Goal: Information Seeking & Learning: Learn about a topic

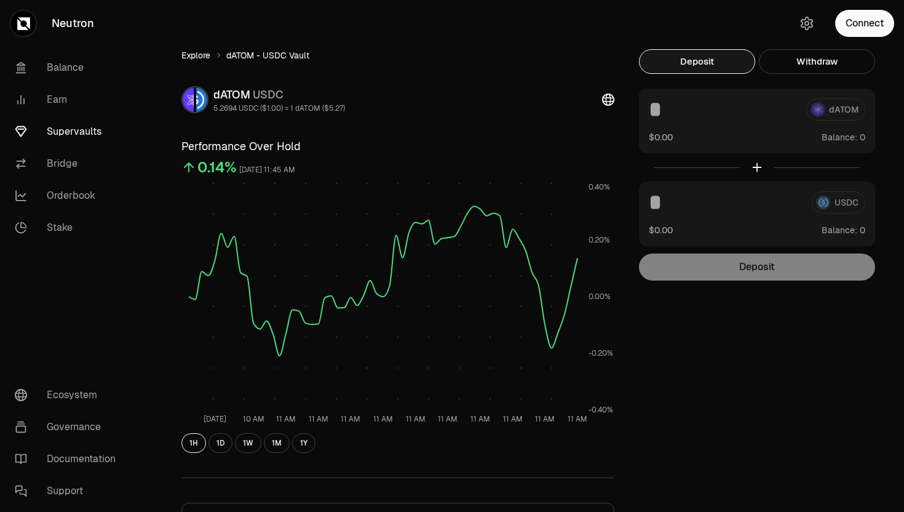
click at [207, 56] on link "Explore" at bounding box center [195, 55] width 29 height 12
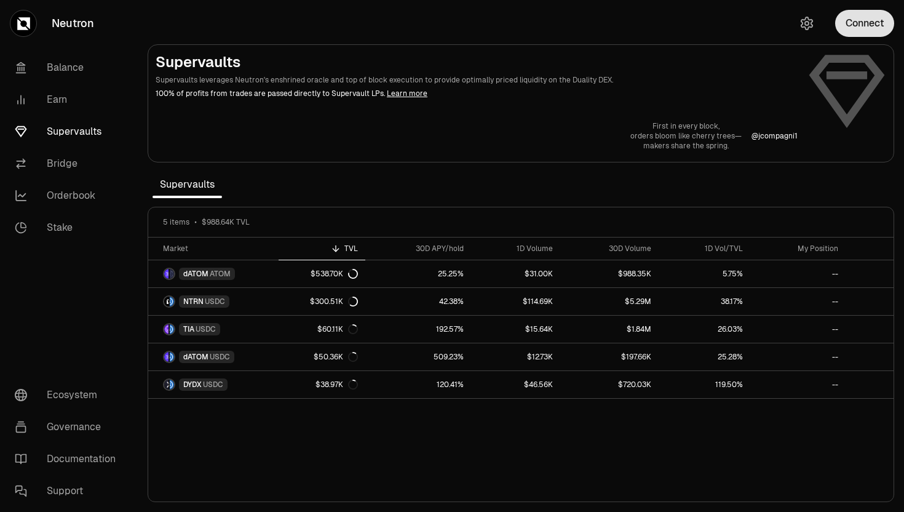
click at [873, 26] on button "Connect" at bounding box center [864, 23] width 59 height 27
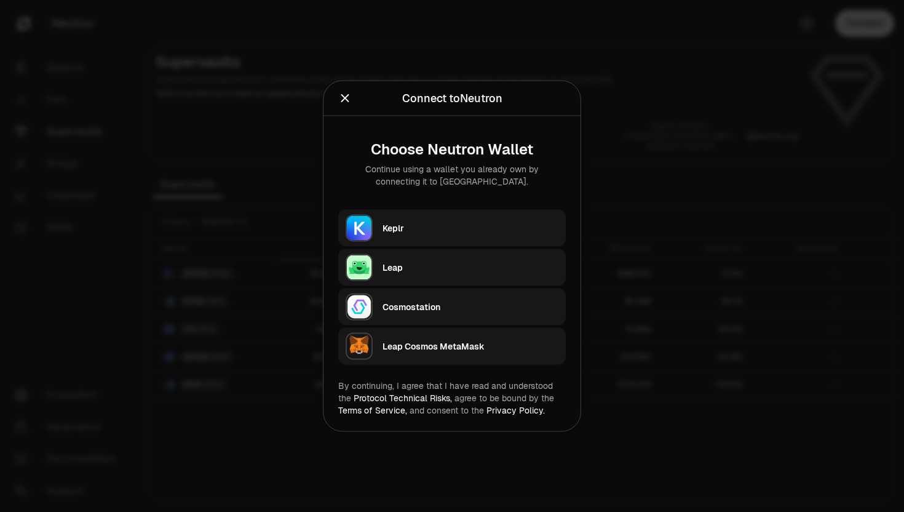
click at [467, 242] on button "Keplr" at bounding box center [451, 228] width 227 height 37
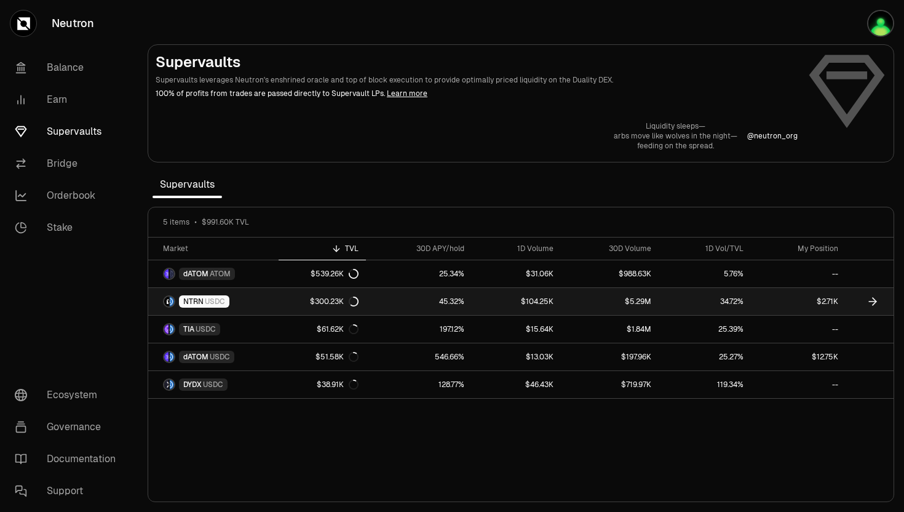
click at [205, 303] on span "USDC" at bounding box center [215, 301] width 20 height 10
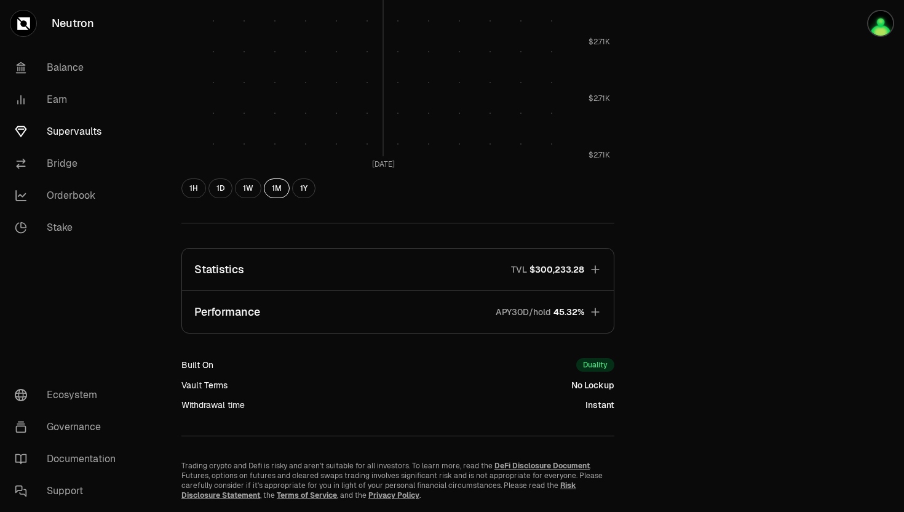
scroll to position [662, 0]
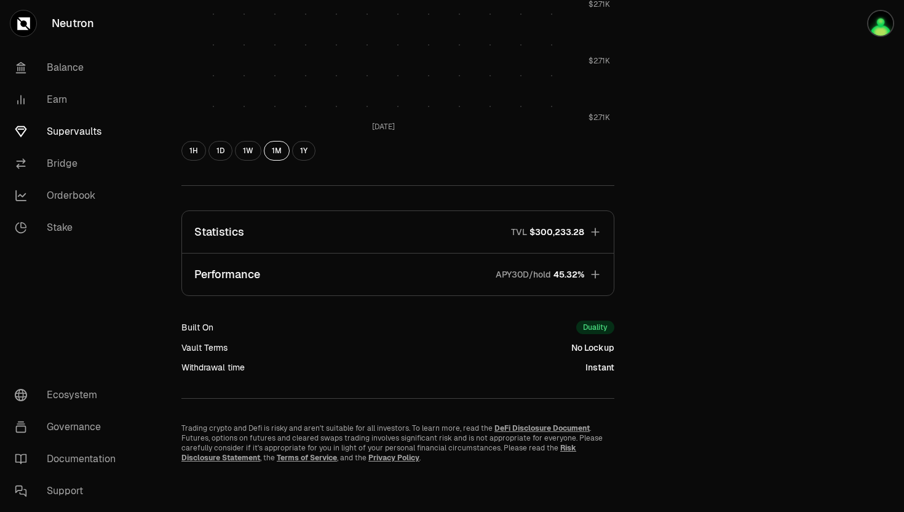
click at [529, 282] on button "Performance APY30D/hold 45.32%" at bounding box center [398, 274] width 432 height 42
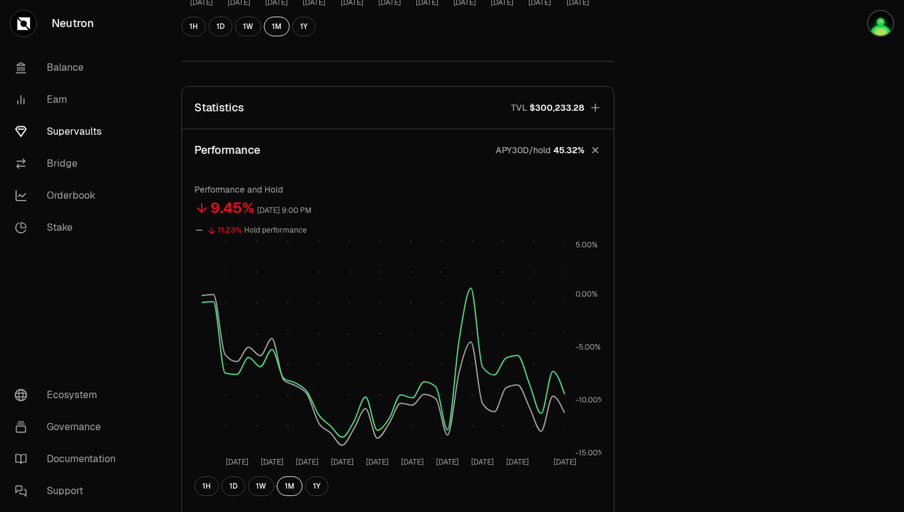
scroll to position [785, 0]
click at [540, 106] on span "$300,233.28" at bounding box center [556, 109] width 55 height 12
